Goal: Find specific page/section: Find specific page/section

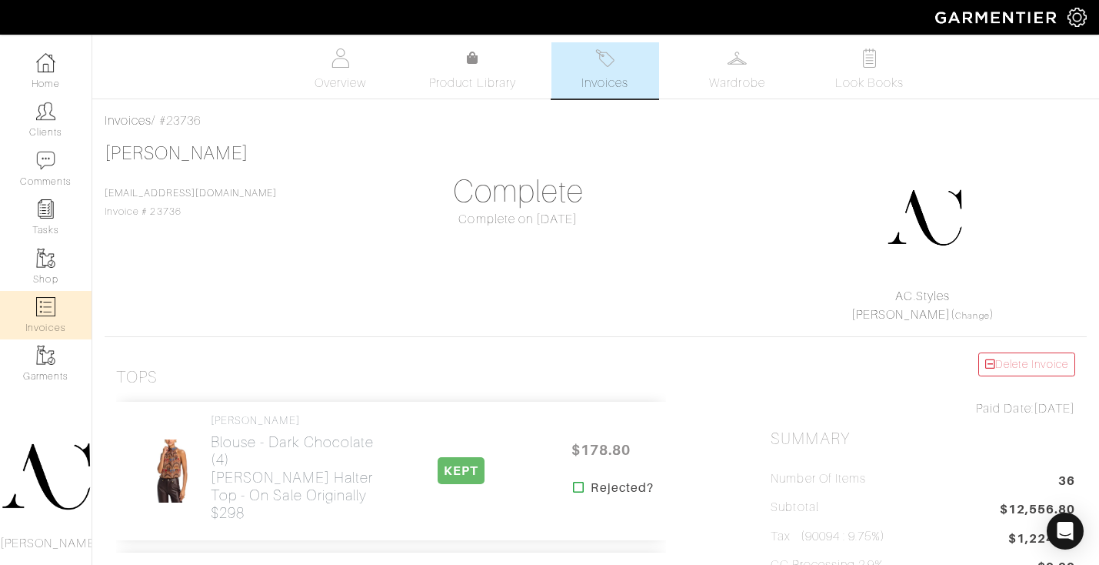
click at [48, 320] on link "Invoices" at bounding box center [46, 315] width 92 height 48
select select
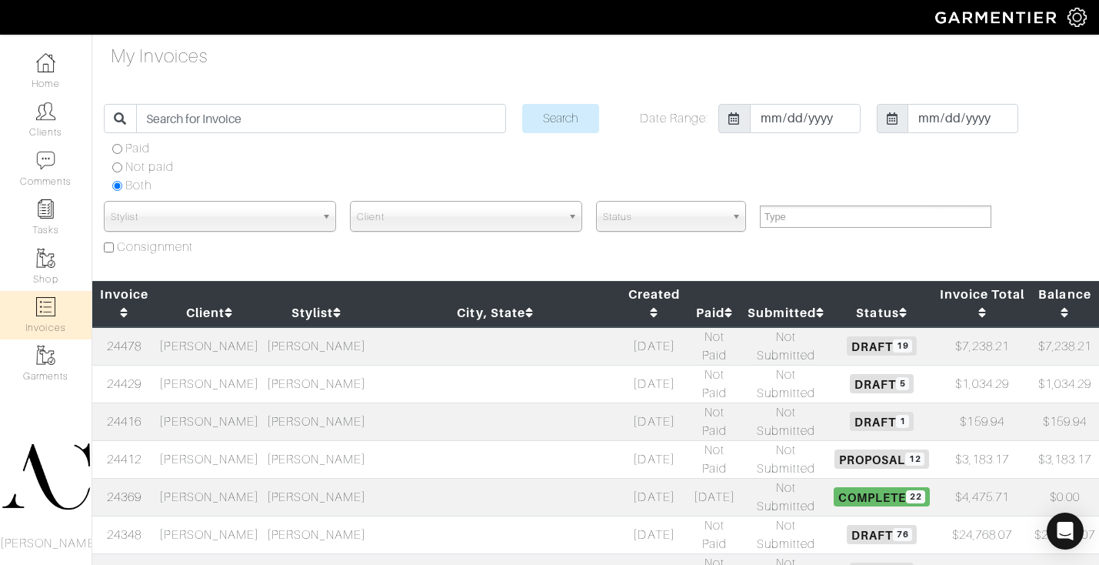
click at [242, 365] on td "[PERSON_NAME]" at bounding box center [209, 384] width 107 height 38
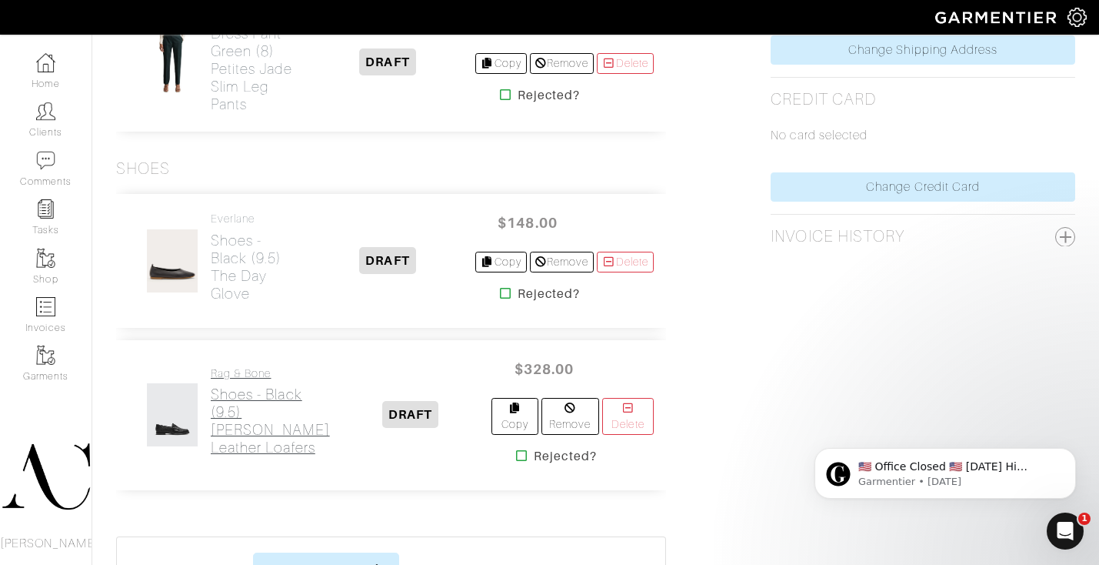
scroll to position [820, 0]
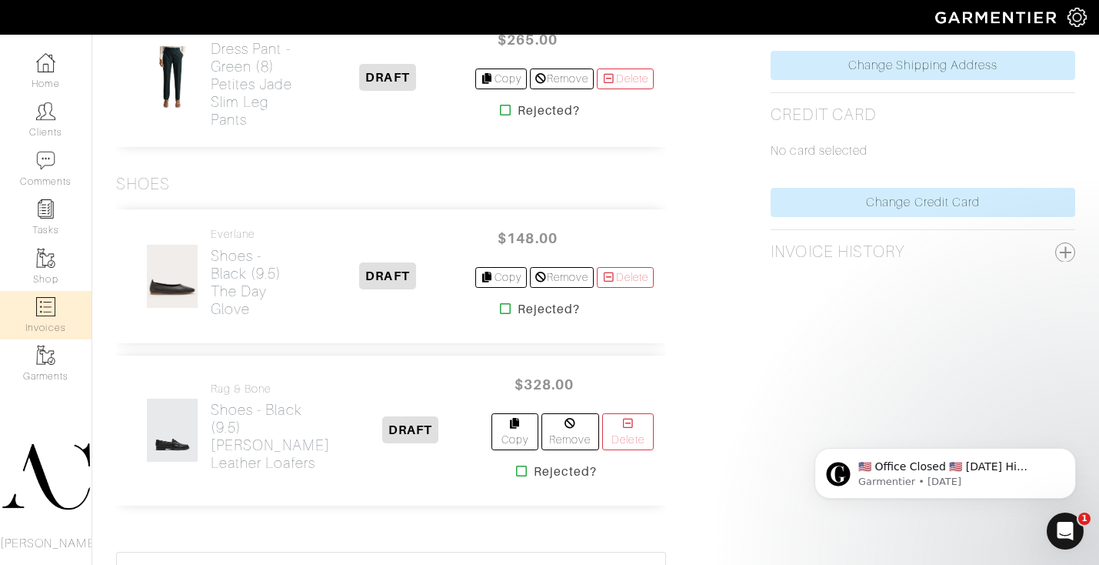
click at [49, 298] on img at bounding box center [45, 306] width 19 height 19
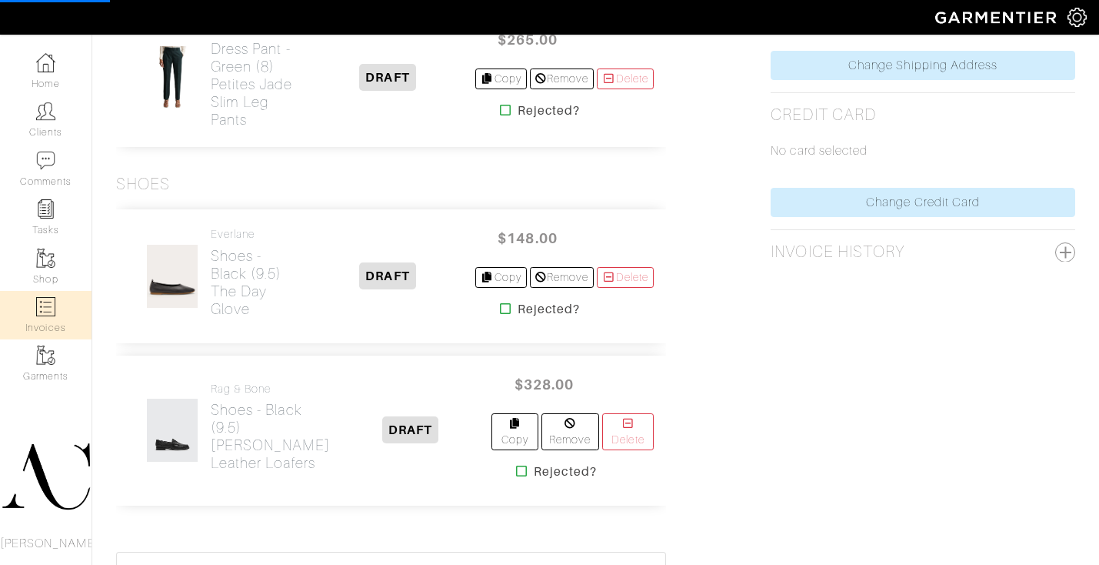
select select
